Goal: Task Accomplishment & Management: Complete application form

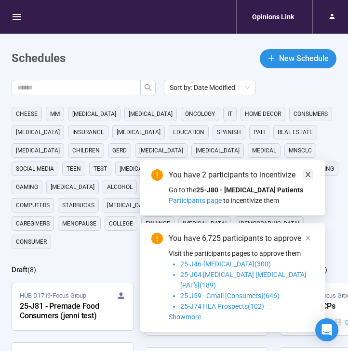
click at [307, 180] on span at bounding box center [307, 174] width 7 height 11
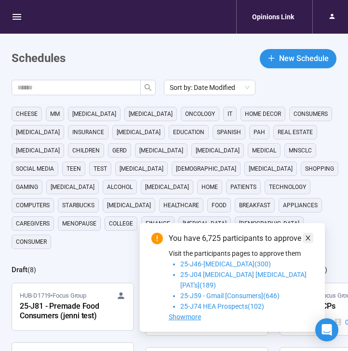
click at [312, 244] on link at bounding box center [307, 238] width 11 height 11
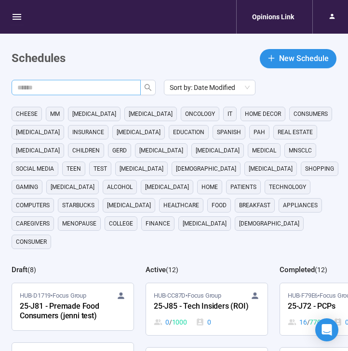
click at [86, 87] on input "text" at bounding box center [72, 87] width 110 height 11
type input "**"
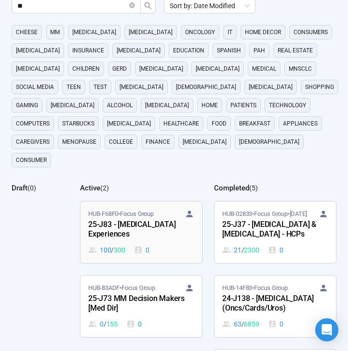
click at [140, 219] on div "25-J83 - [MEDICAL_DATA] Experiences" at bounding box center [141, 230] width 106 height 22
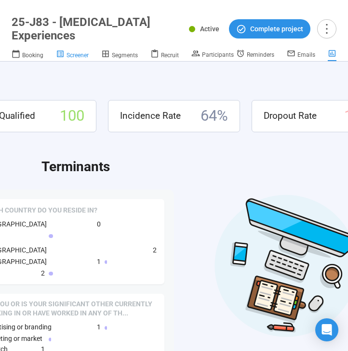
click at [77, 57] on span "Screener" at bounding box center [77, 55] width 22 height 7
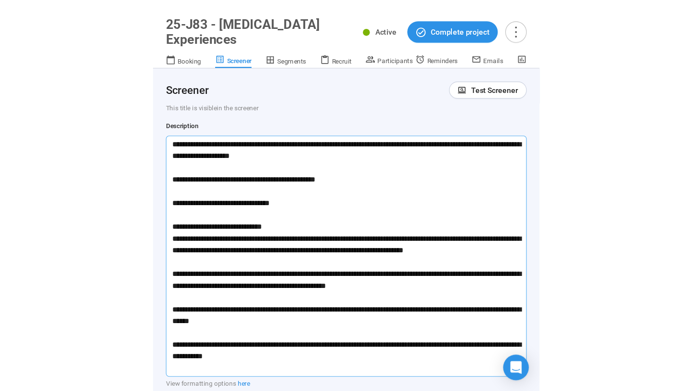
scroll to position [38, 0]
